Goal: Transaction & Acquisition: Purchase product/service

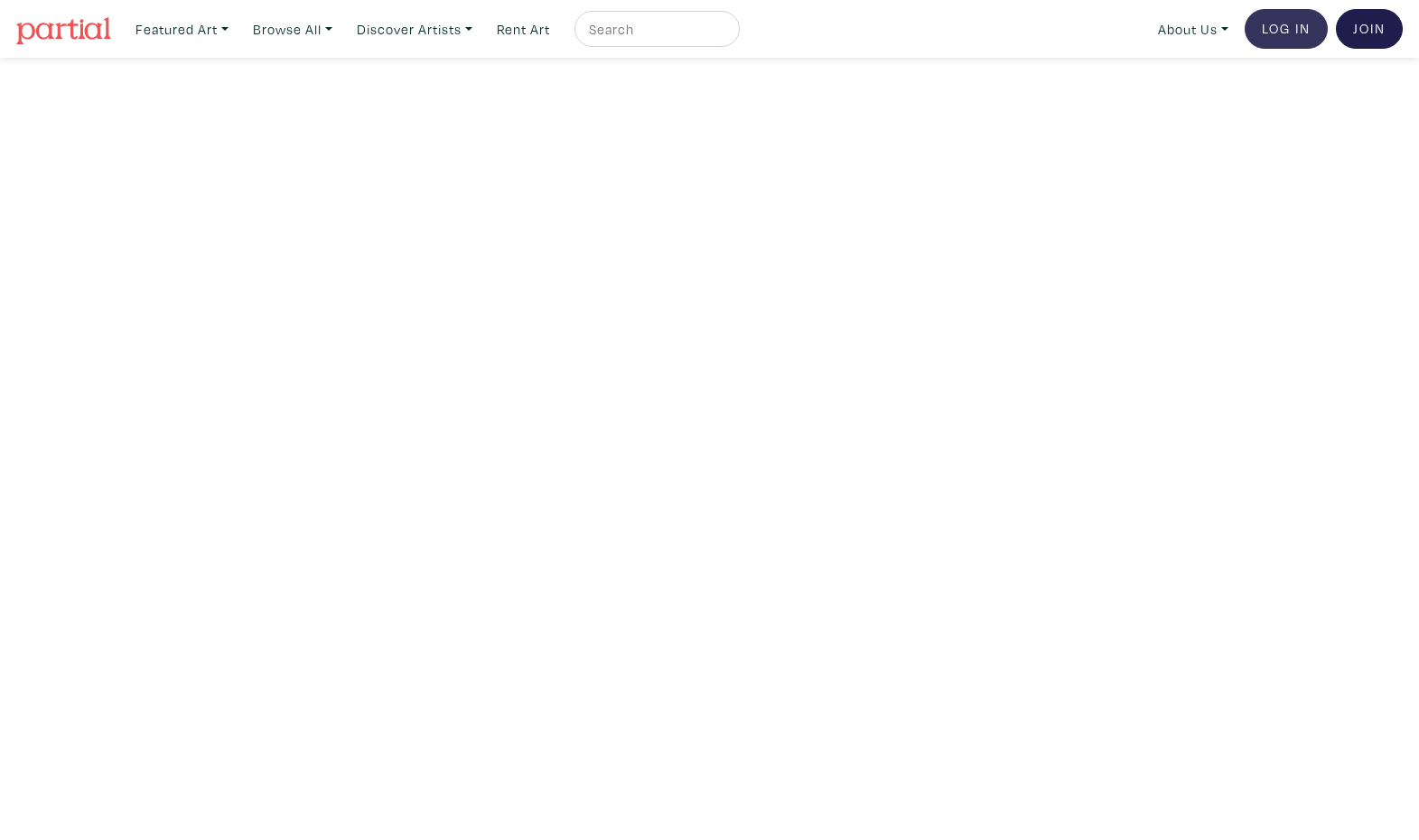
click at [1277, 41] on link "Log In" at bounding box center [1286, 29] width 83 height 40
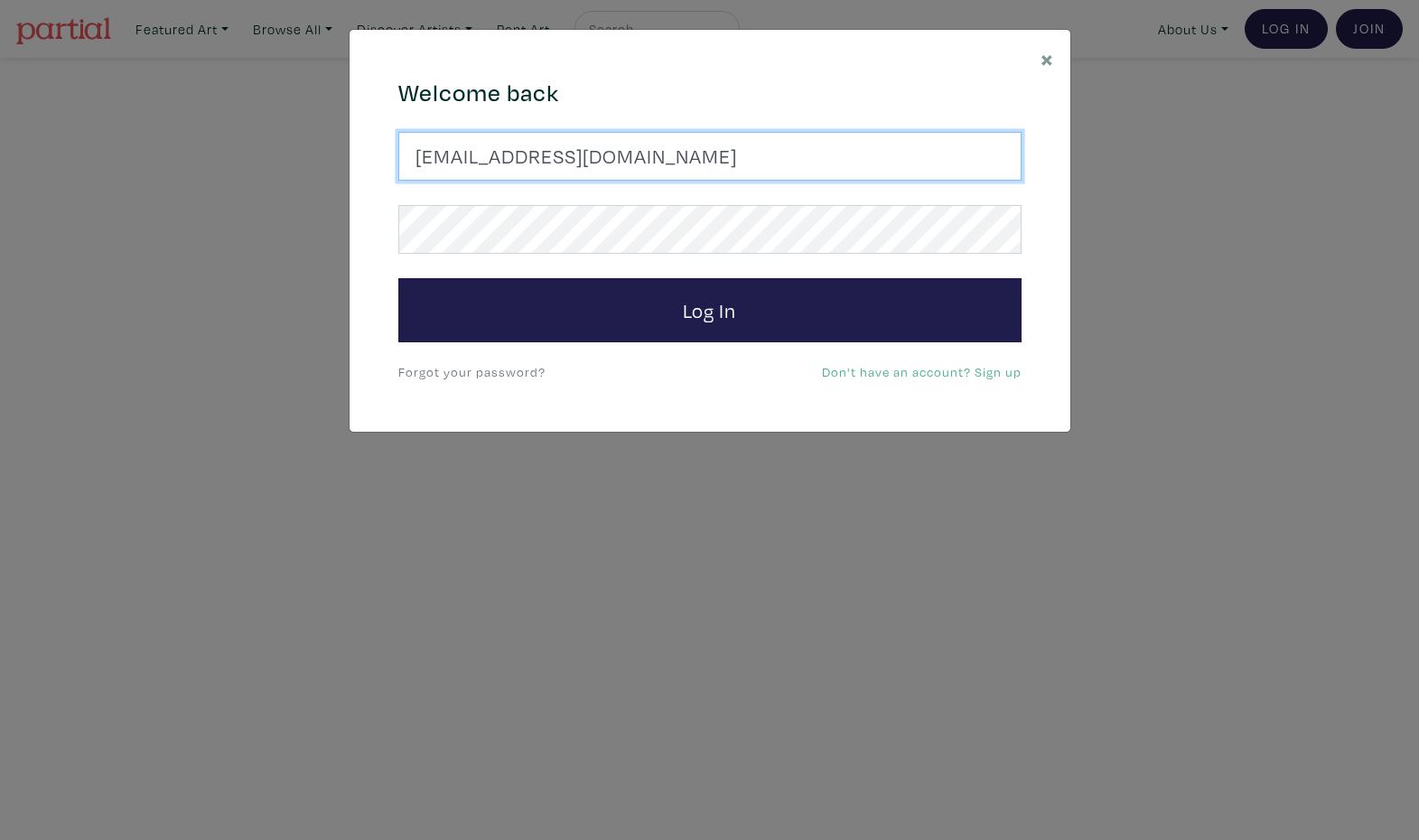
type input "fredatan@ocadu.ca"
click at [709, 310] on button "Log In" at bounding box center [710, 311] width 624 height 65
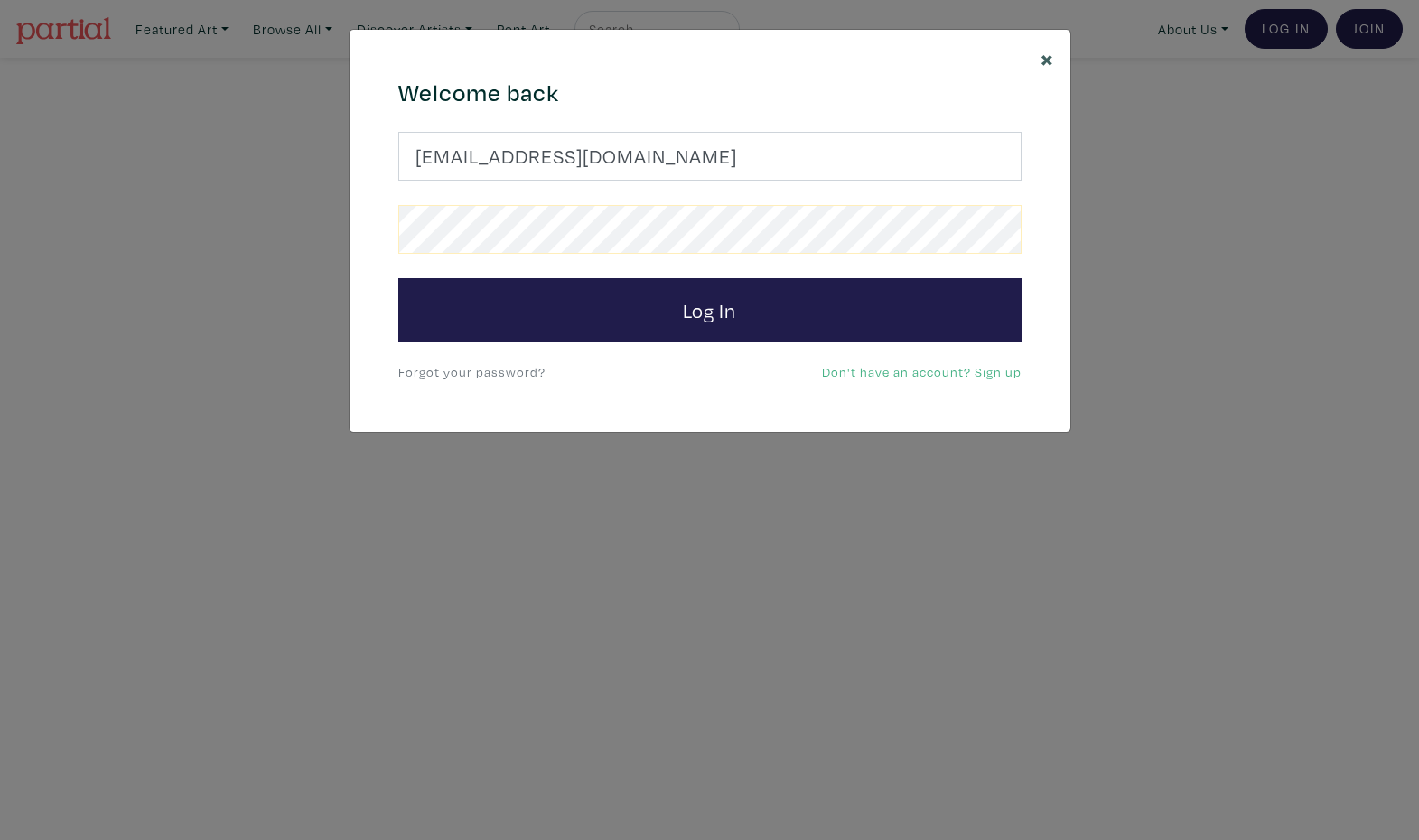
click at [1054, 45] on span "×" at bounding box center [1047, 58] width 14 height 32
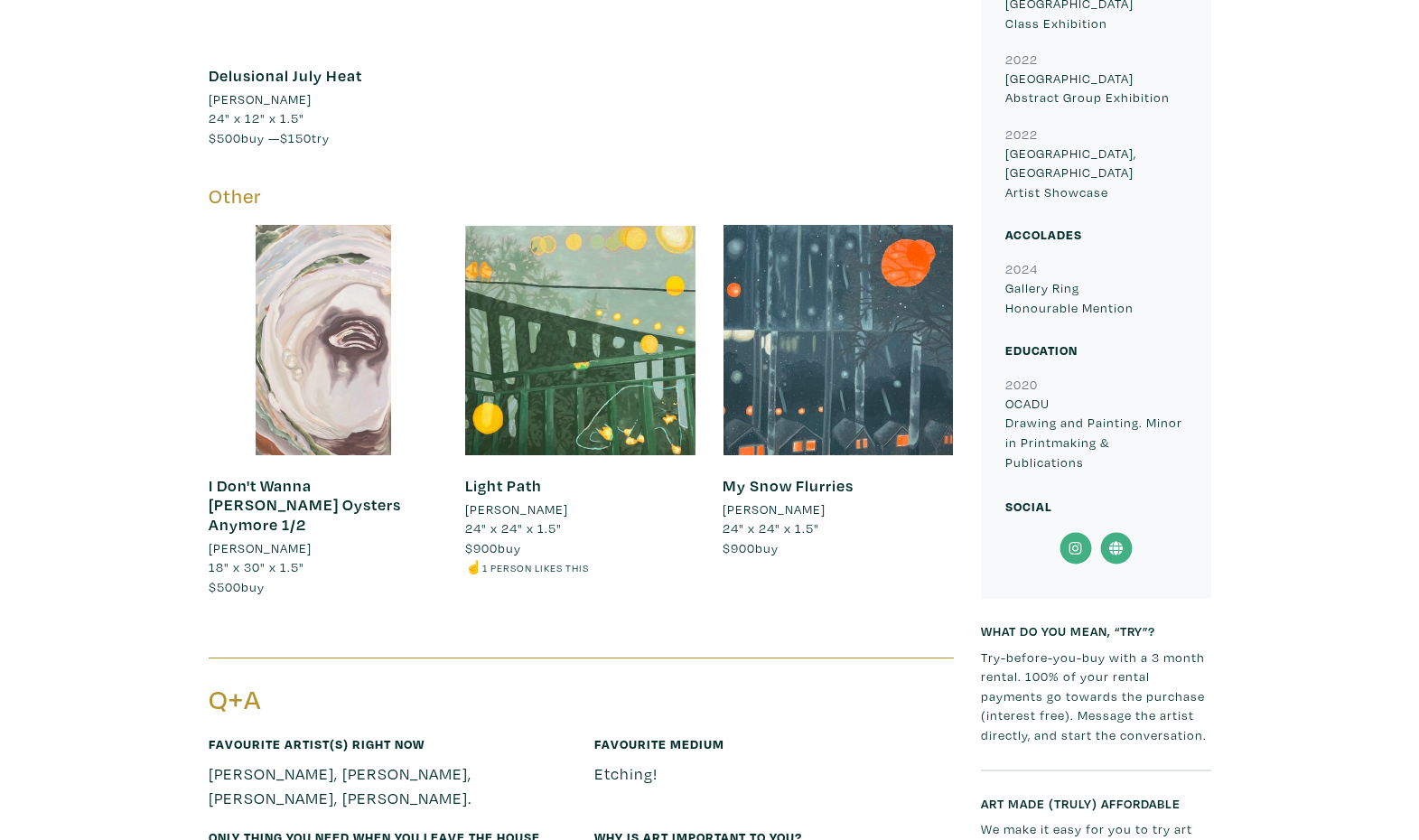
scroll to position [1212, 0]
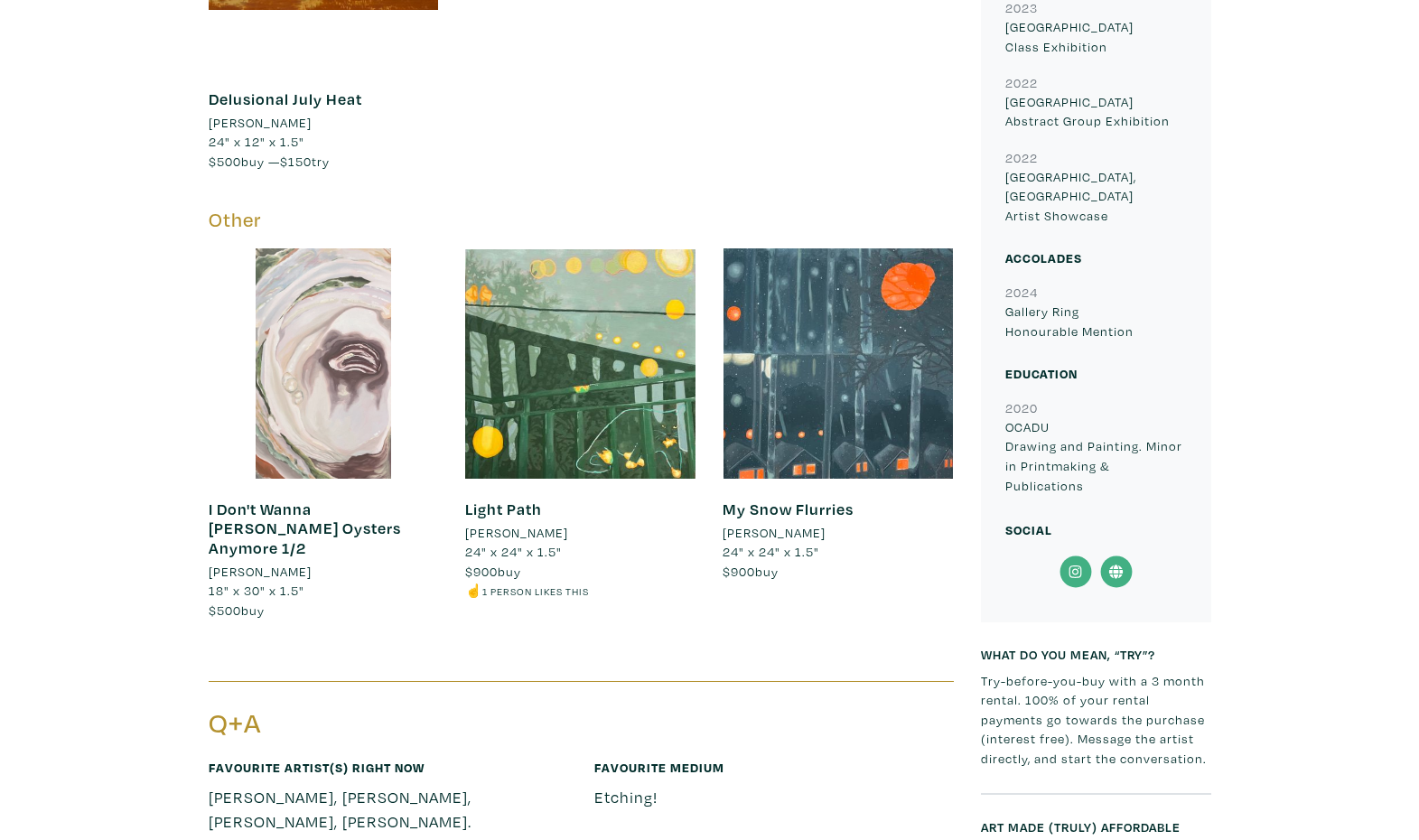
click at [338, 306] on div at bounding box center [324, 363] width 230 height 230
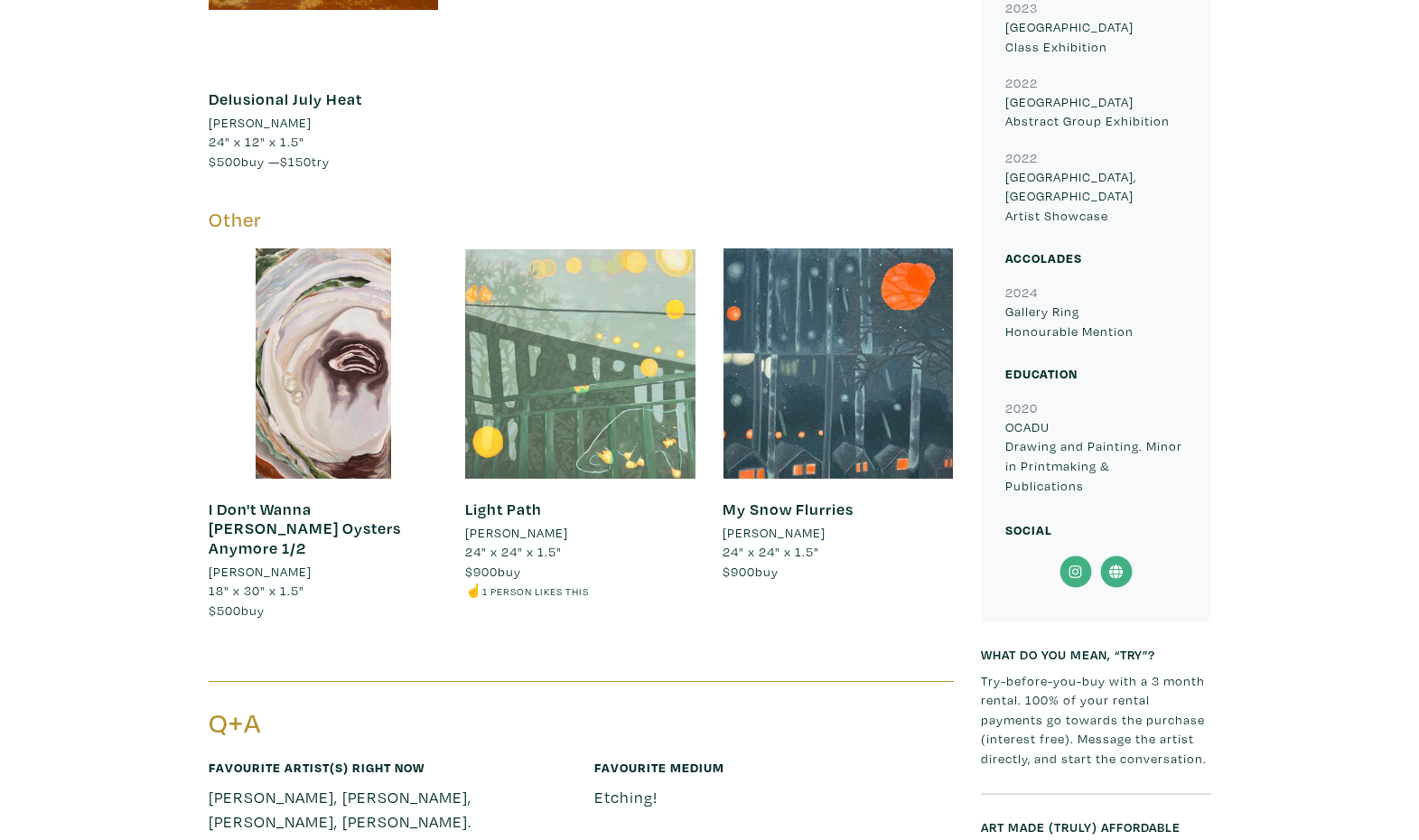
click at [525, 360] on div at bounding box center [580, 363] width 230 height 230
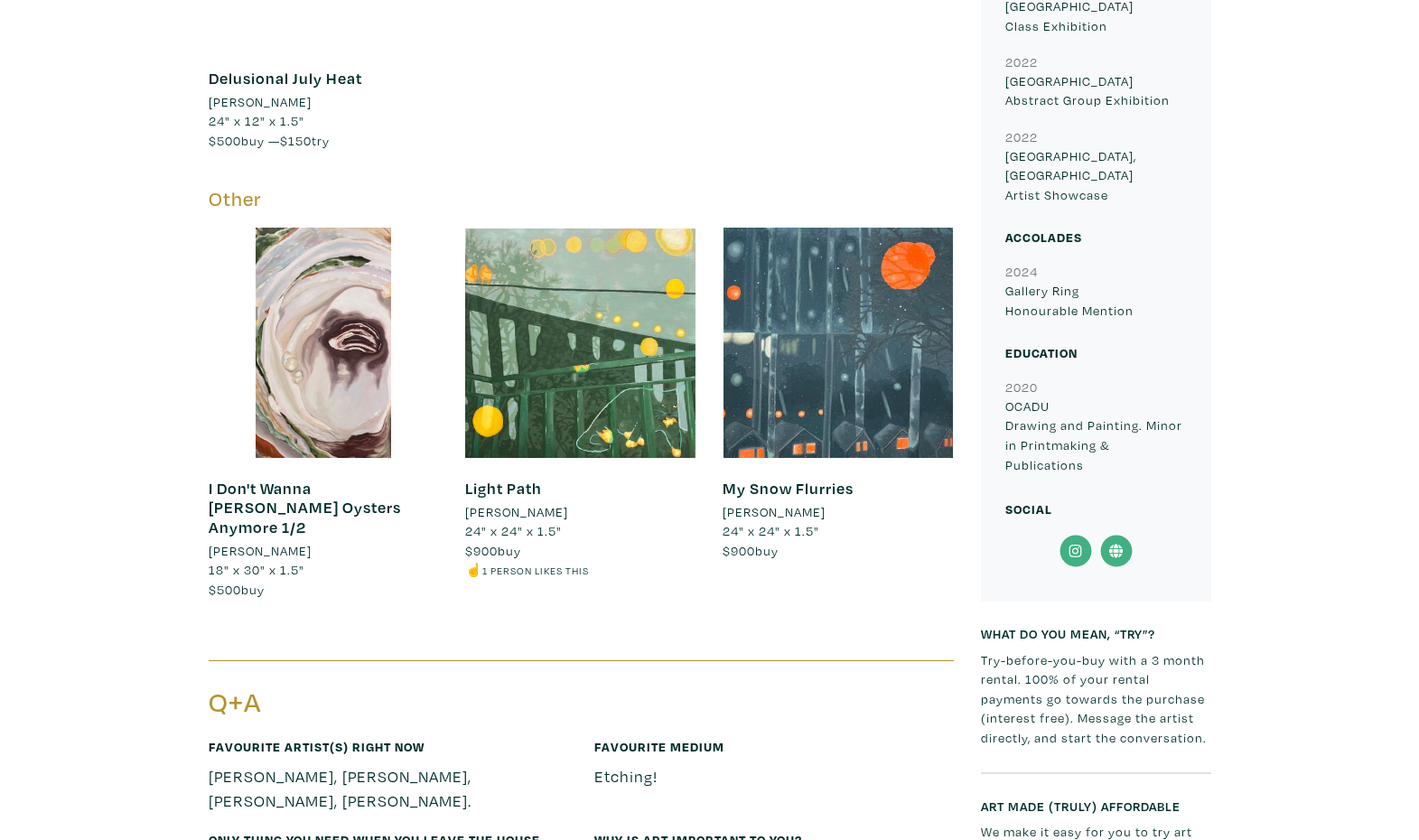
scroll to position [1305, 0]
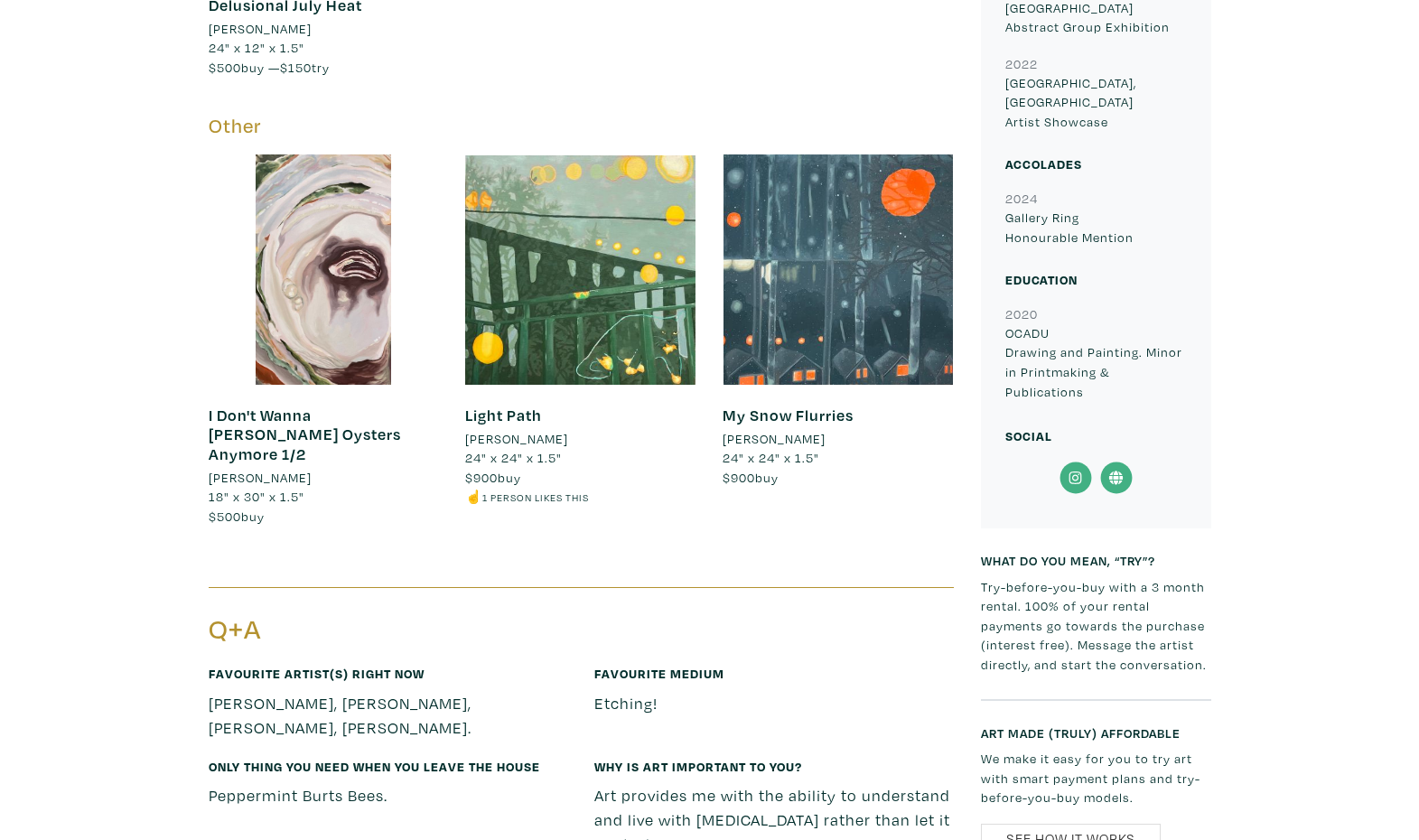
click at [1107, 462] on icon at bounding box center [1116, 478] width 41 height 33
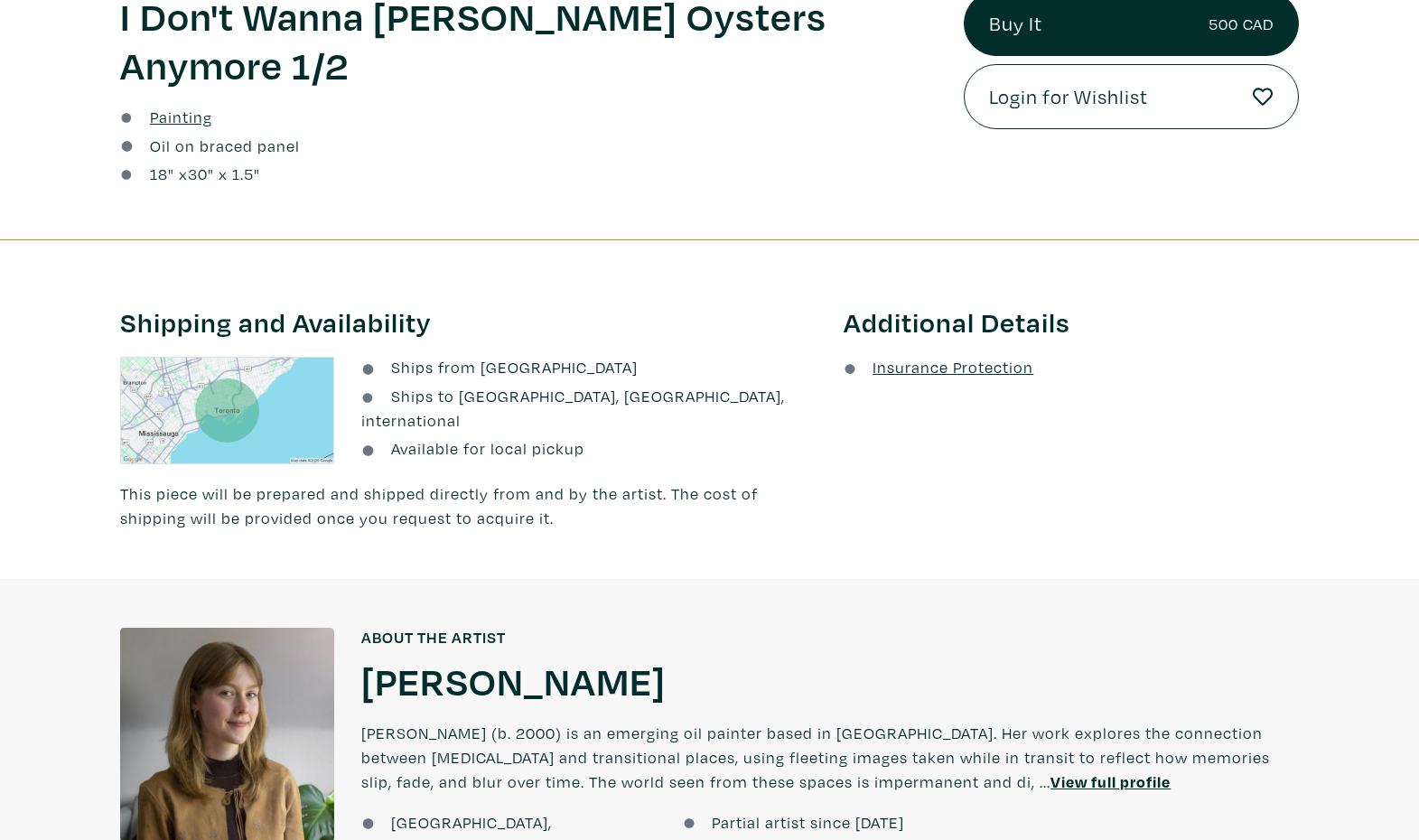
scroll to position [752, 0]
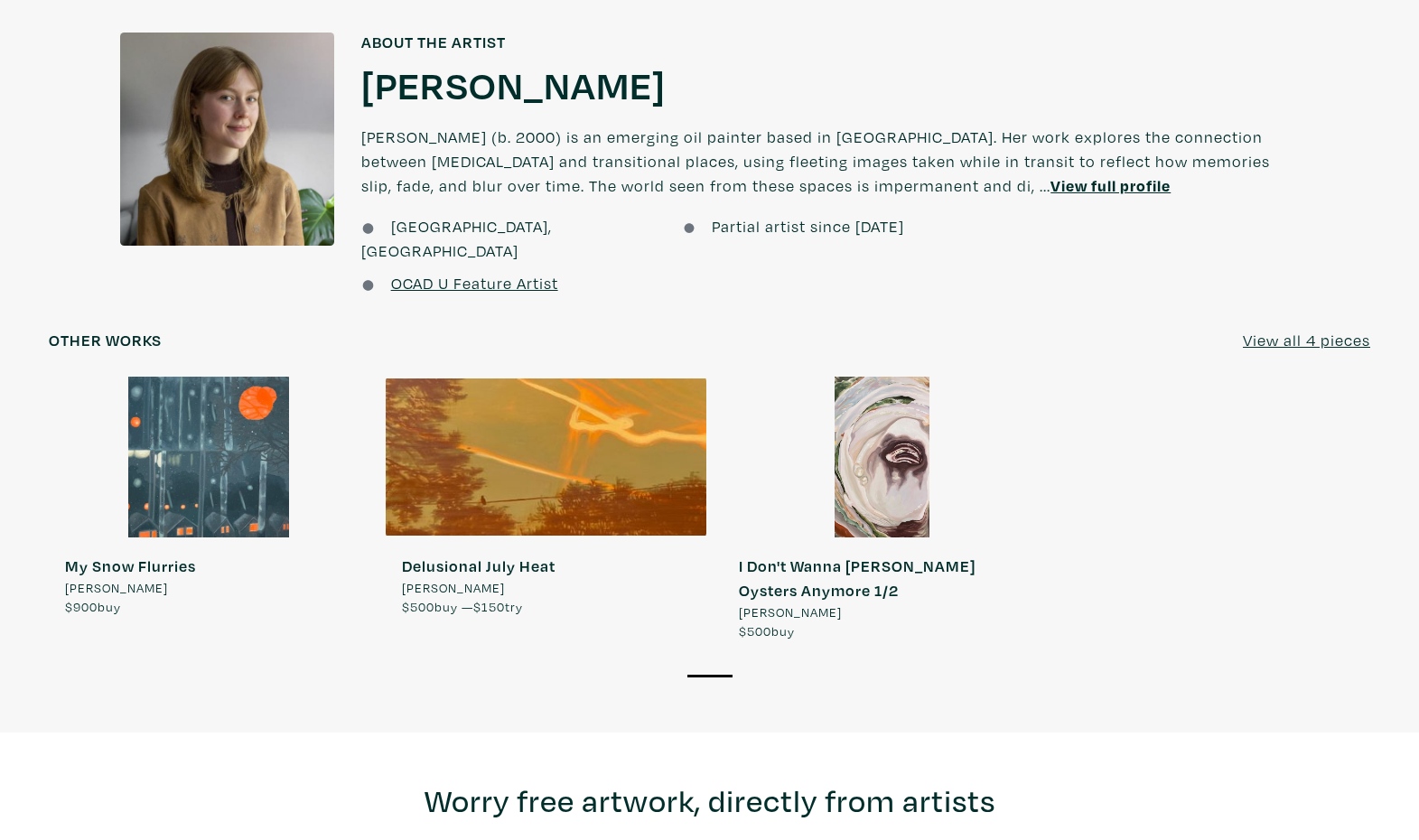
scroll to position [1322, 0]
click at [499, 381] on div at bounding box center [545, 455] width 321 height 160
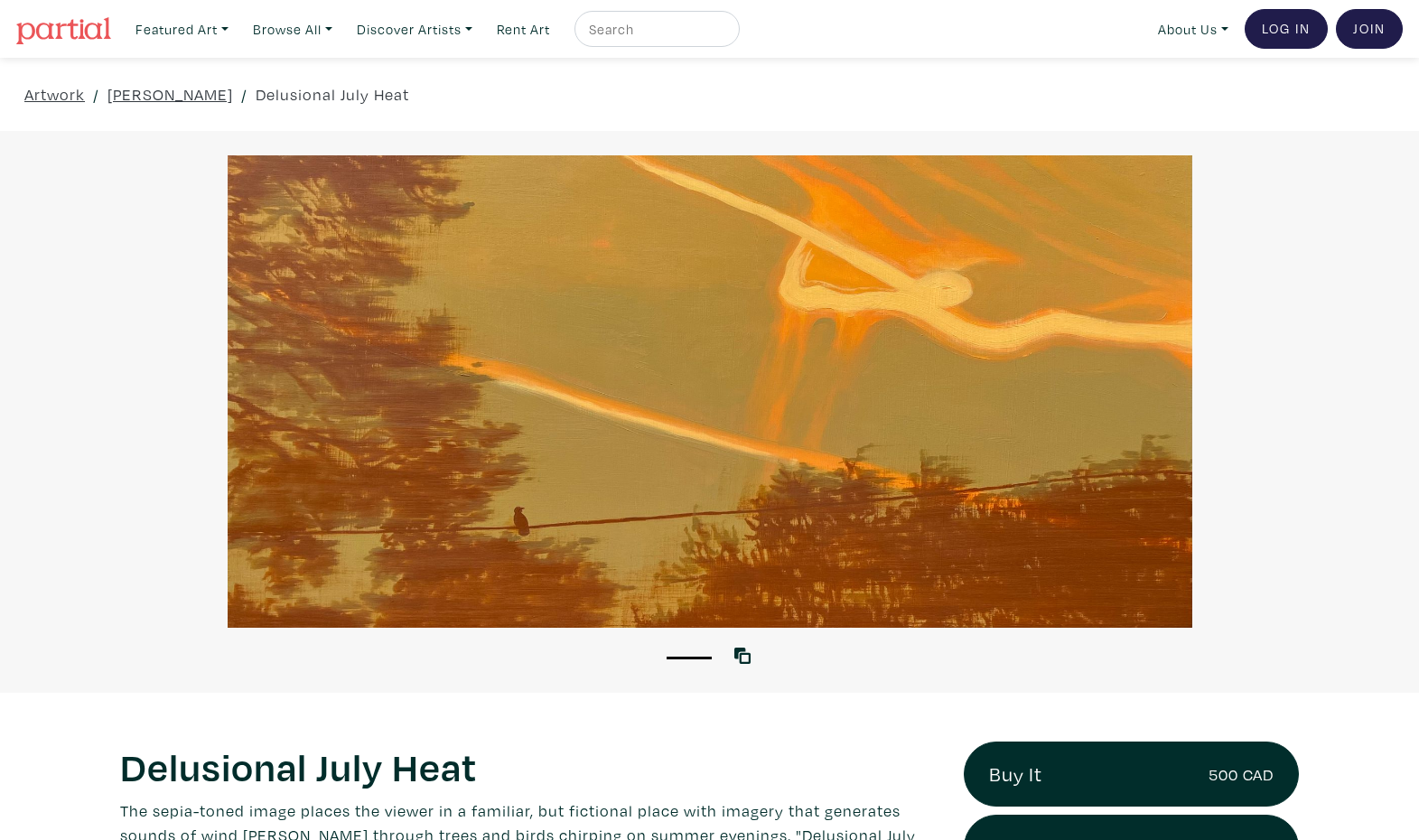
scroll to position [315, 0]
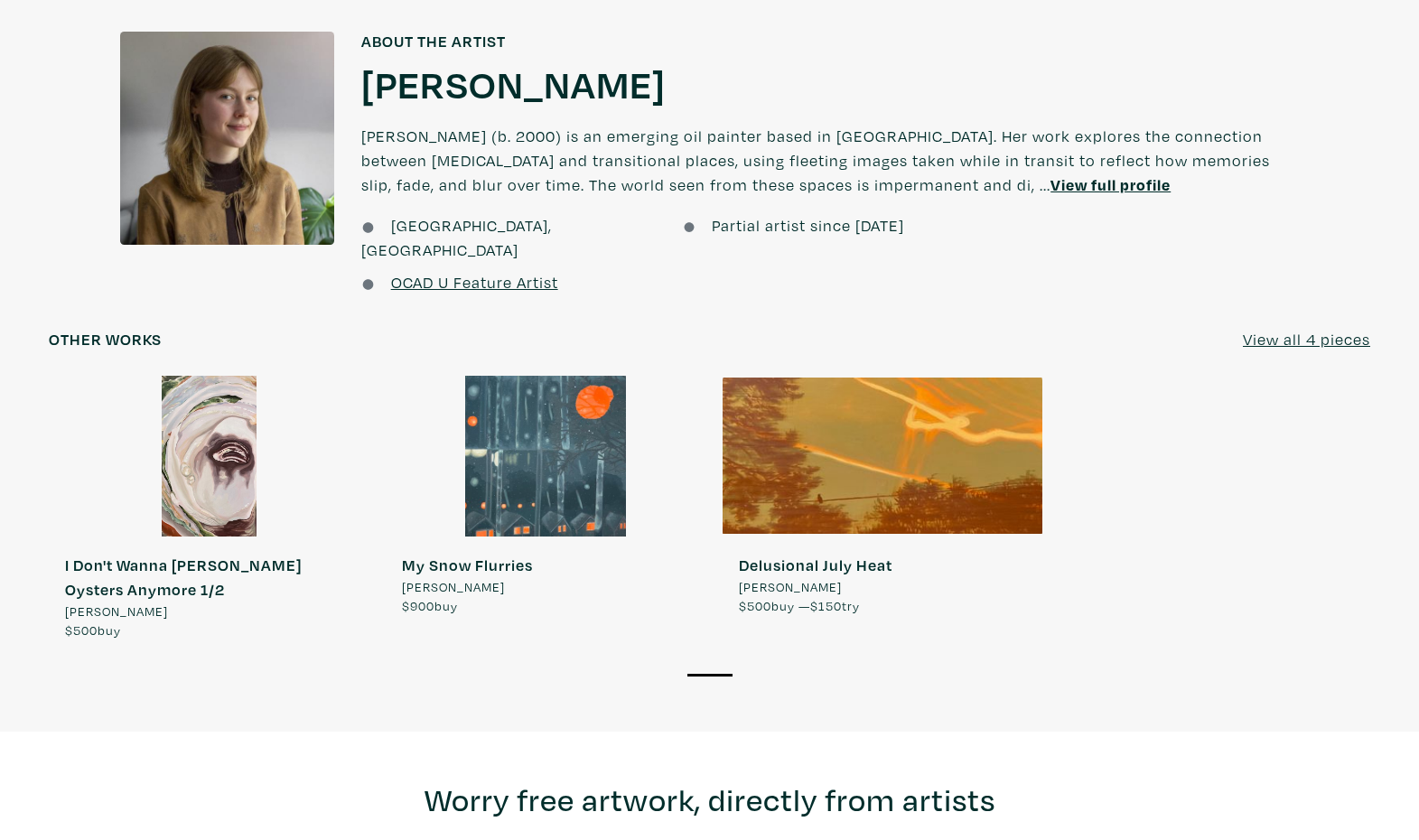
click at [479, 479] on div at bounding box center [545, 455] width 321 height 160
